Goal: Task Accomplishment & Management: Manage account settings

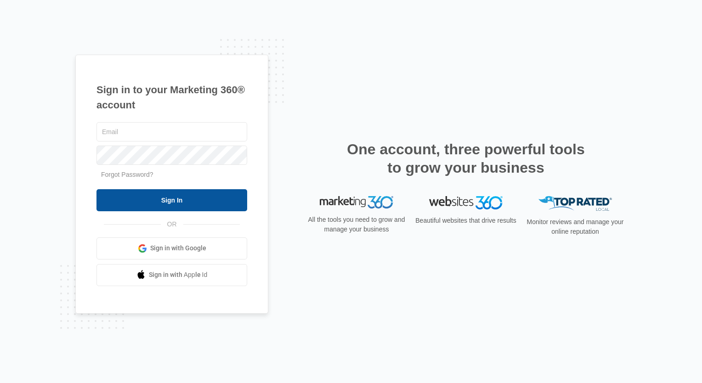
type input "[EMAIL_ADDRESS][PERSON_NAME][DOMAIN_NAME]"
click at [184, 192] on input "Sign In" at bounding box center [172, 200] width 151 height 22
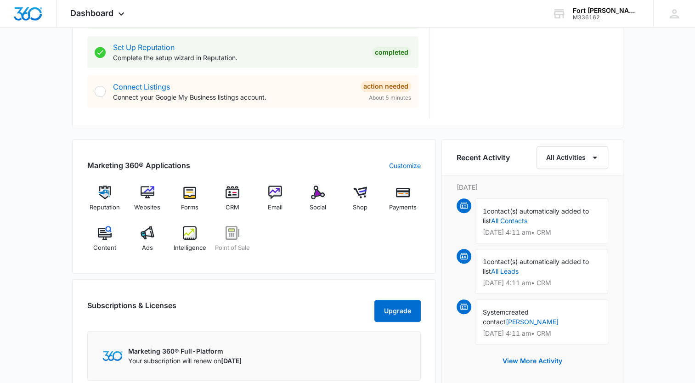
scroll to position [506, 0]
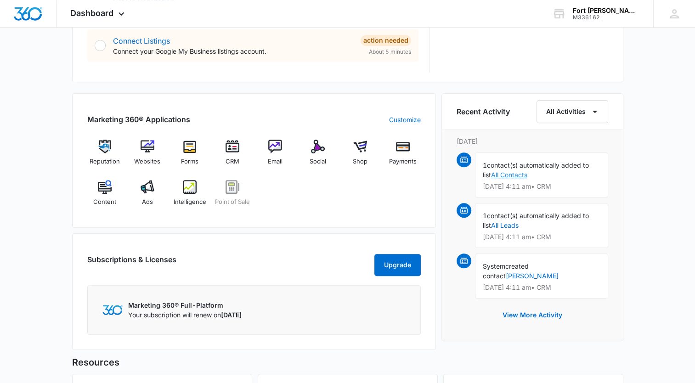
click at [508, 174] on link "All Contacts" at bounding box center [509, 175] width 36 height 8
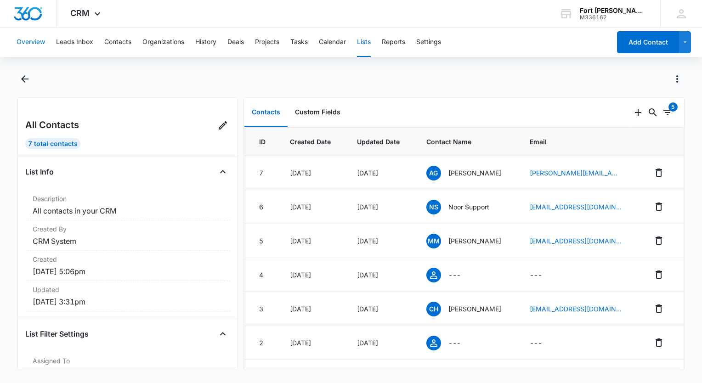
click at [28, 43] on button "Overview" at bounding box center [31, 42] width 28 height 29
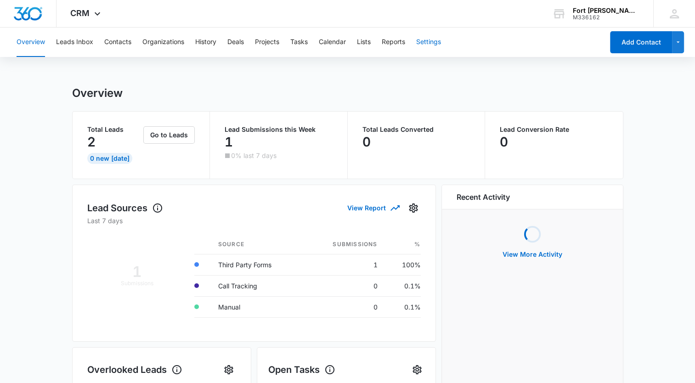
click at [430, 42] on button "Settings" at bounding box center [428, 42] width 25 height 29
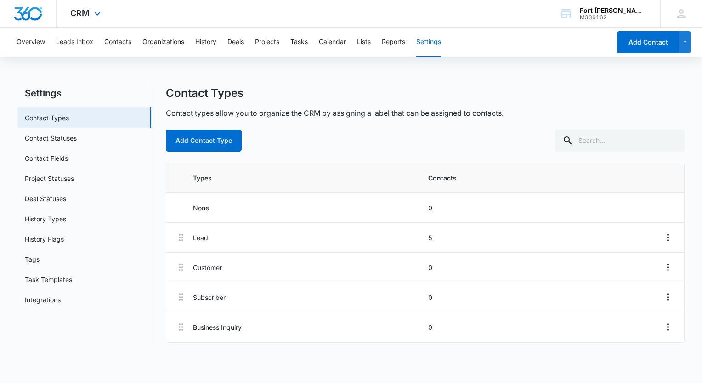
click at [31, 14] on img "Dashboard" at bounding box center [27, 14] width 29 height 14
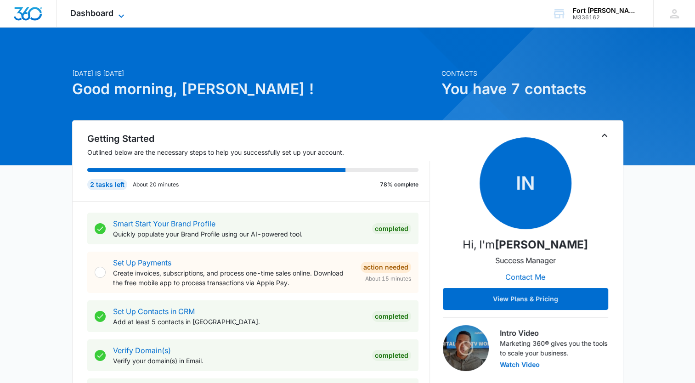
click at [127, 11] on icon at bounding box center [121, 16] width 11 height 11
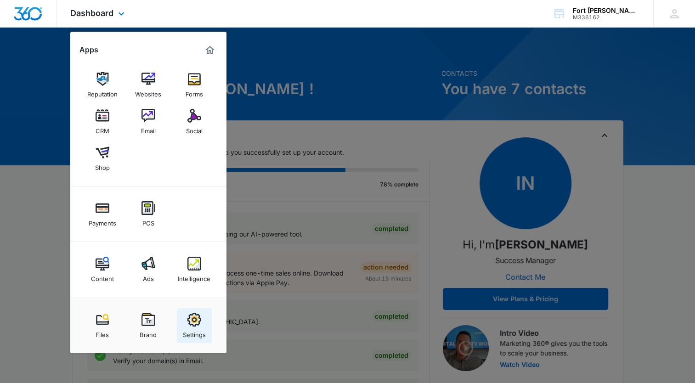
click at [199, 313] on img at bounding box center [195, 320] width 14 height 14
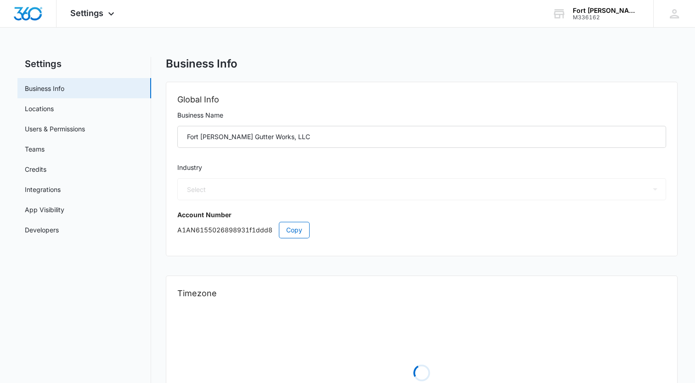
select select "52"
select select "US"
select select "America/Chicago"
click at [33, 172] on link "Credits" at bounding box center [36, 170] width 22 height 10
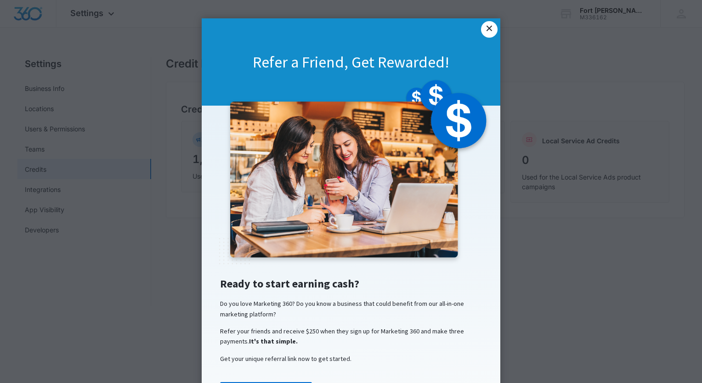
click at [484, 29] on link "×" at bounding box center [489, 29] width 17 height 17
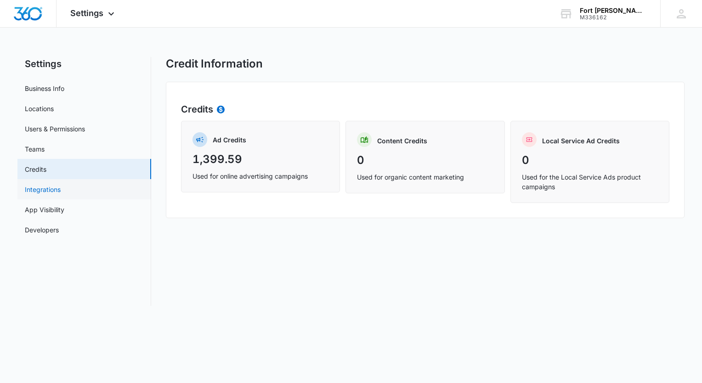
click at [56, 193] on link "Integrations" at bounding box center [43, 190] width 36 height 10
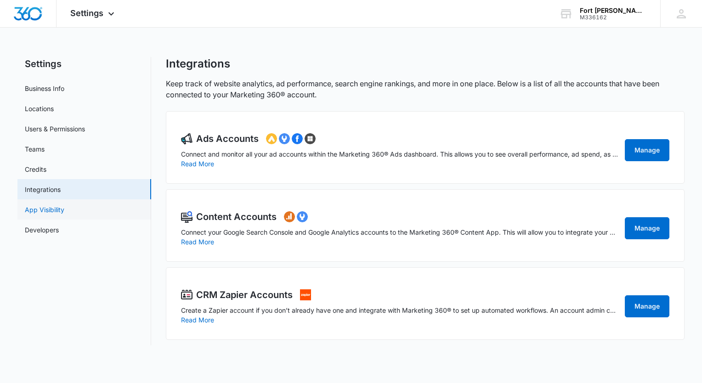
click at [51, 215] on link "App Visibility" at bounding box center [45, 210] width 40 height 10
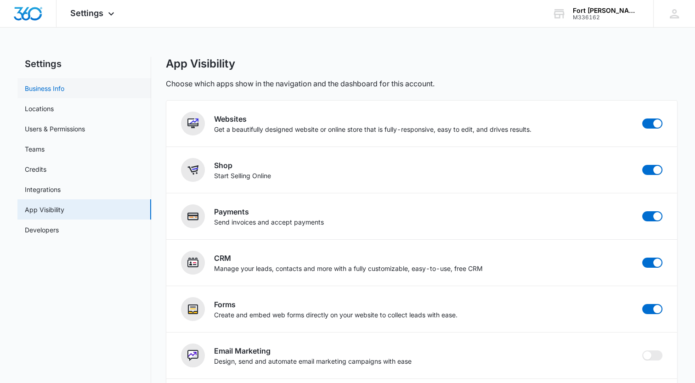
click at [51, 85] on link "Business Info" at bounding box center [45, 89] width 40 height 10
select select "52"
select select "US"
select select "America/Chicago"
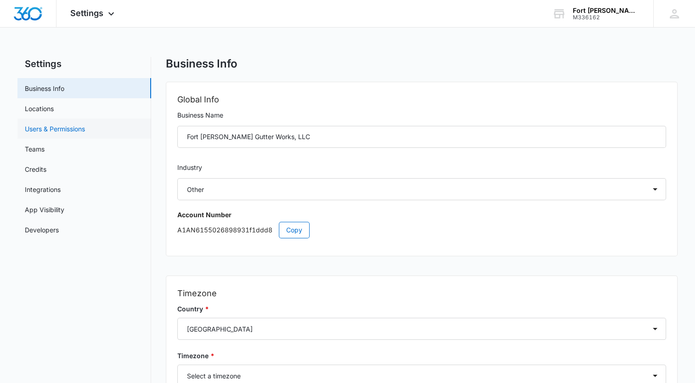
click at [44, 131] on link "Users & Permissions" at bounding box center [55, 129] width 60 height 10
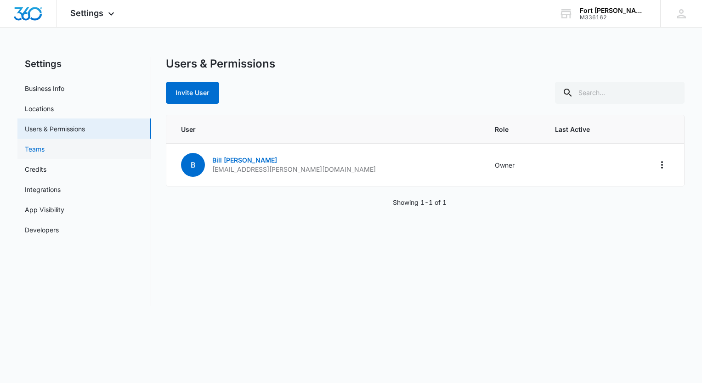
click at [42, 144] on link "Teams" at bounding box center [35, 149] width 20 height 10
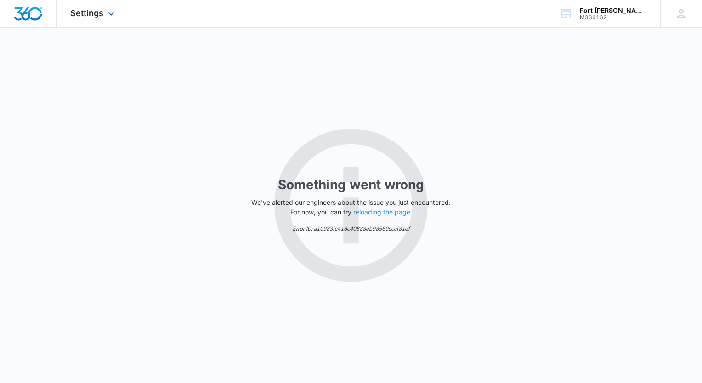
click at [89, 22] on div "Settings Apps Reputation Websites Forms CRM Email Social Shop Payments POS Cont…" at bounding box center [94, 13] width 74 height 27
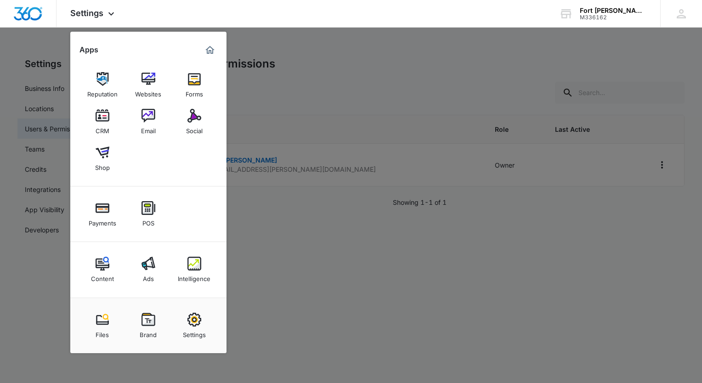
click at [24, 34] on div at bounding box center [351, 191] width 702 height 383
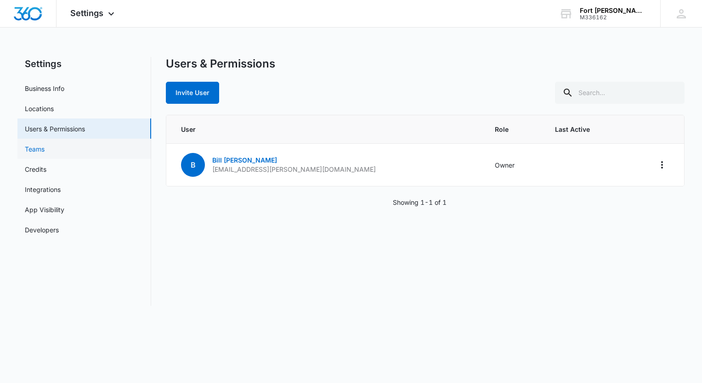
click at [25, 151] on link "Teams" at bounding box center [35, 149] width 20 height 10
click at [40, 166] on link "Credits" at bounding box center [36, 170] width 22 height 10
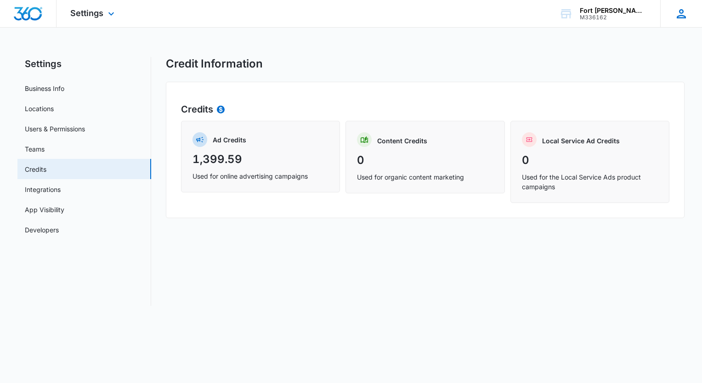
click at [689, 13] on div "BS Bill Staggs bill.staggs@fortsmithgutterworks.com My Profile Notifications Su…" at bounding box center [682, 13] width 42 height 27
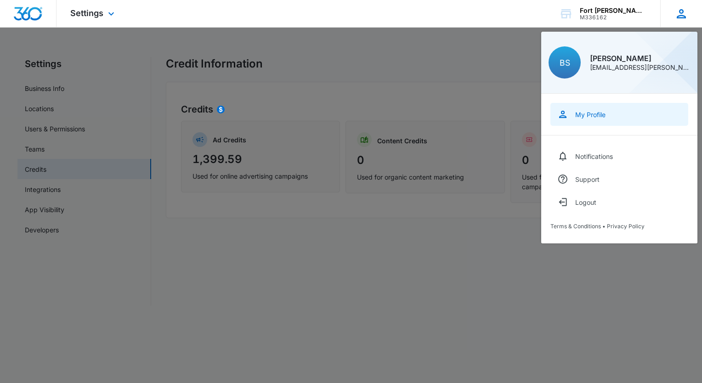
click at [579, 120] on link "My Profile" at bounding box center [620, 114] width 138 height 23
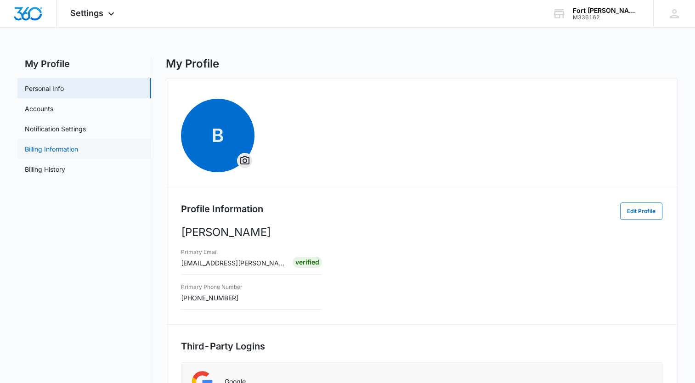
click at [49, 148] on link "Billing Information" at bounding box center [51, 149] width 53 height 10
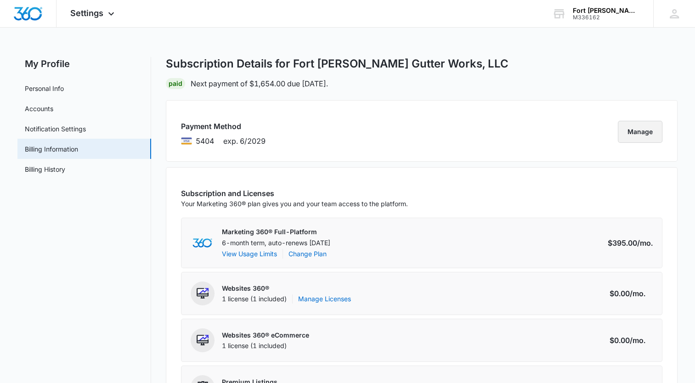
click at [634, 138] on button "Manage" at bounding box center [640, 132] width 45 height 22
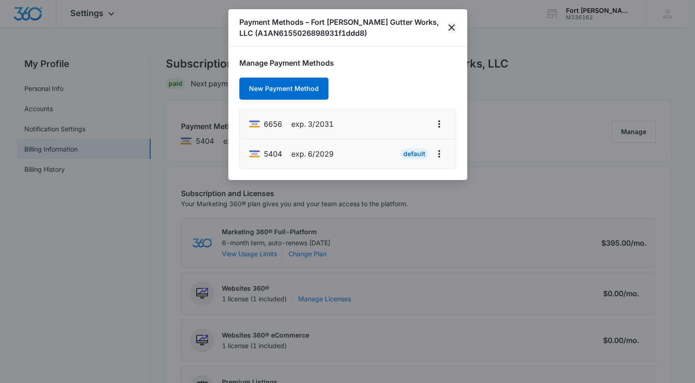
click at [452, 28] on icon "close" at bounding box center [451, 27] width 11 height 11
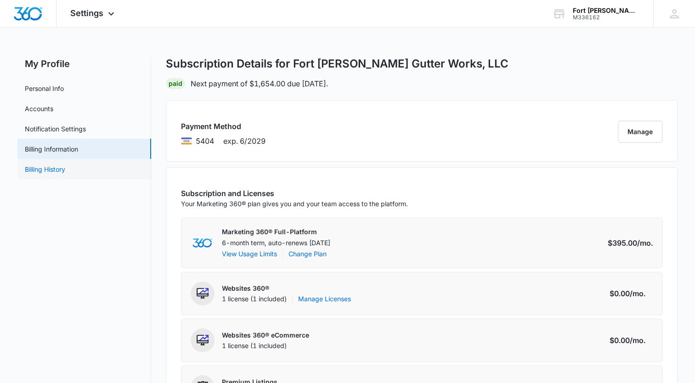
click at [50, 166] on link "Billing History" at bounding box center [45, 170] width 40 height 10
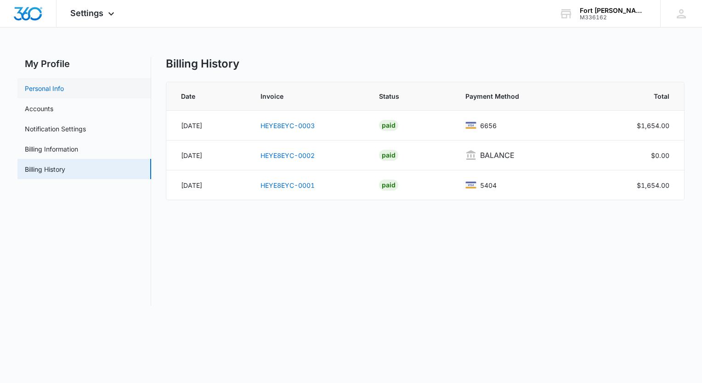
click at [51, 84] on link "Personal Info" at bounding box center [44, 89] width 39 height 10
